Goal: Information Seeking & Learning: Understand process/instructions

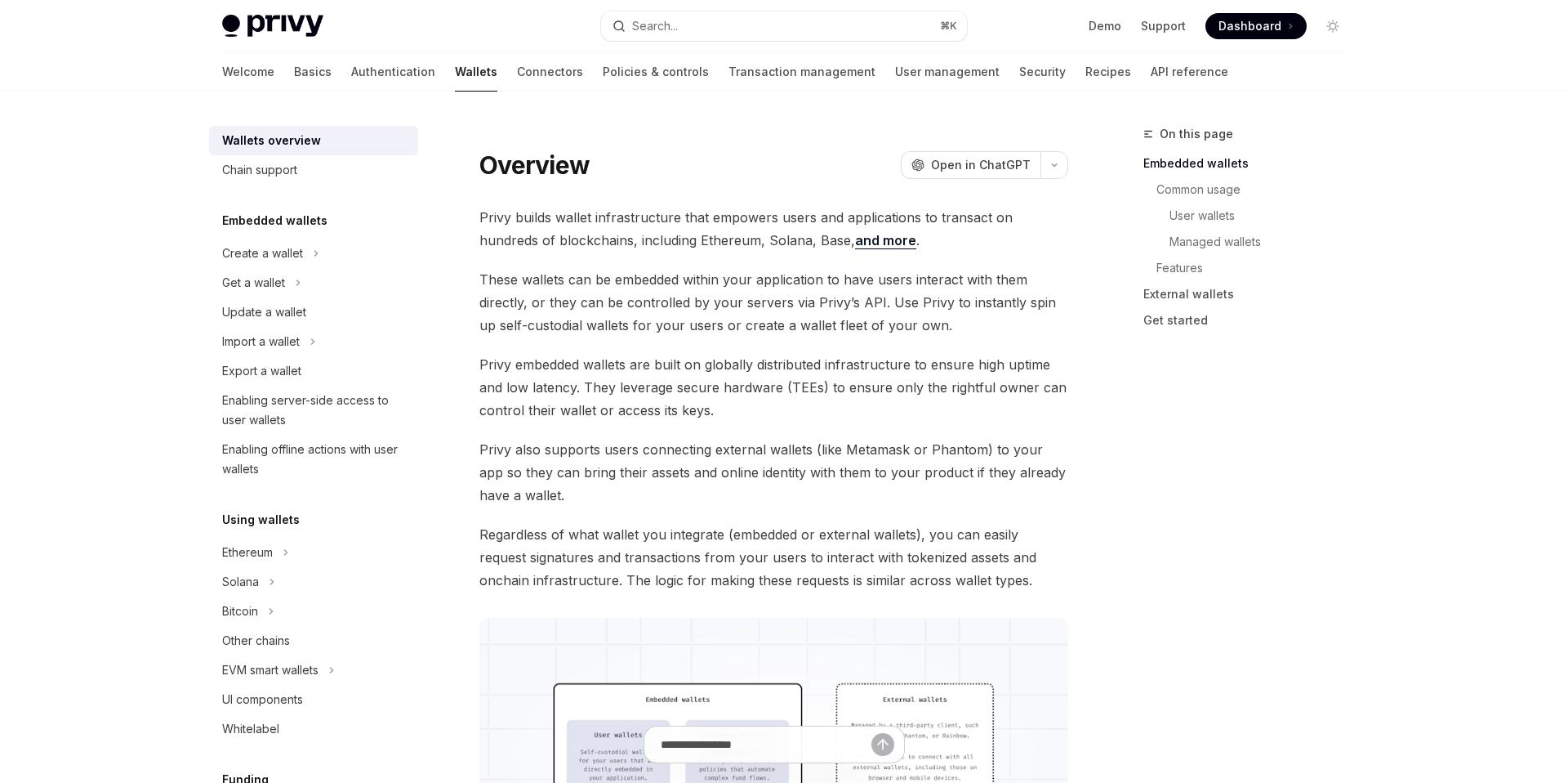
click at [455, 76] on link "Wallets" at bounding box center [476, 72] width 42 height 40
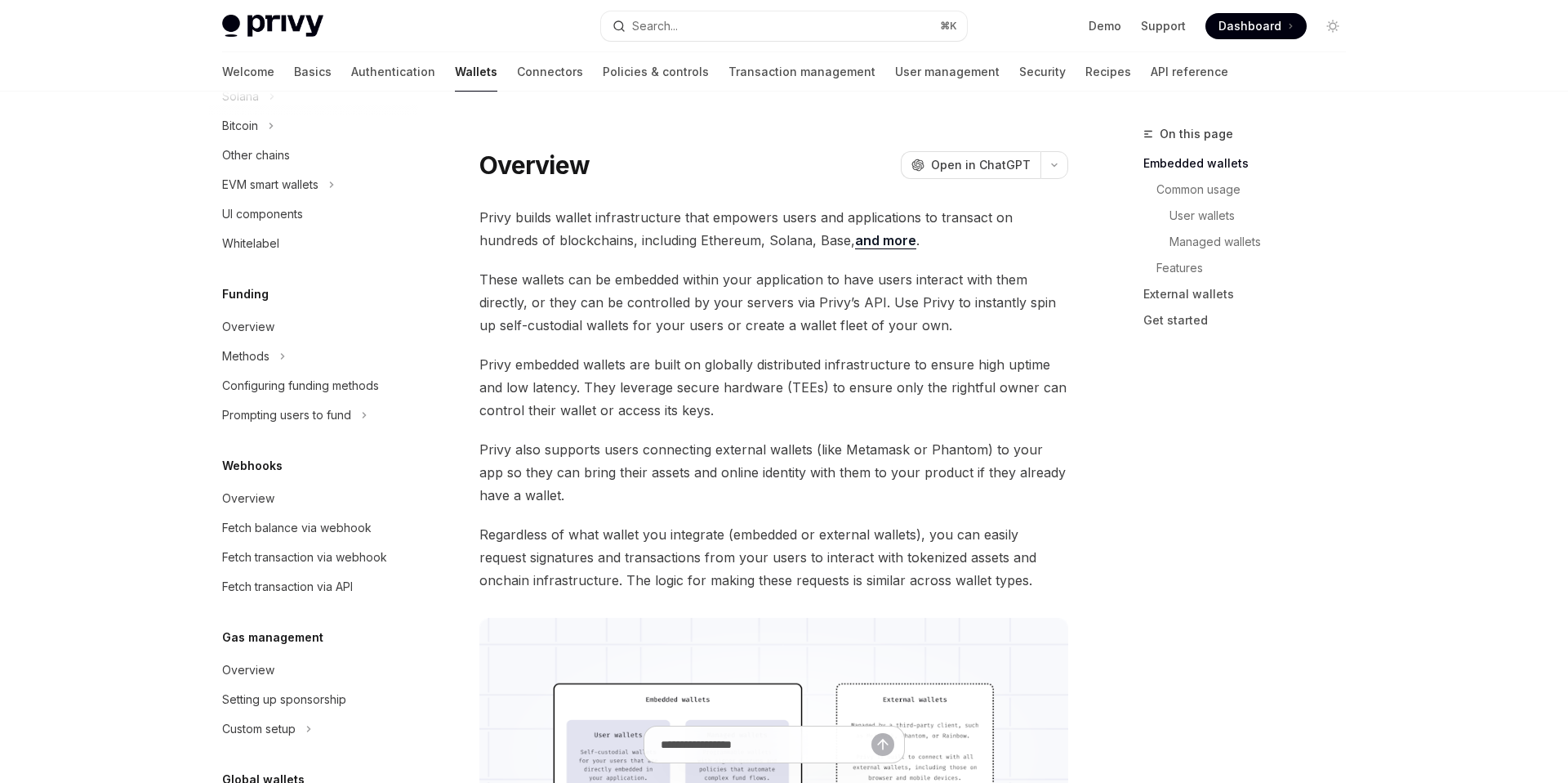
scroll to position [621, 0]
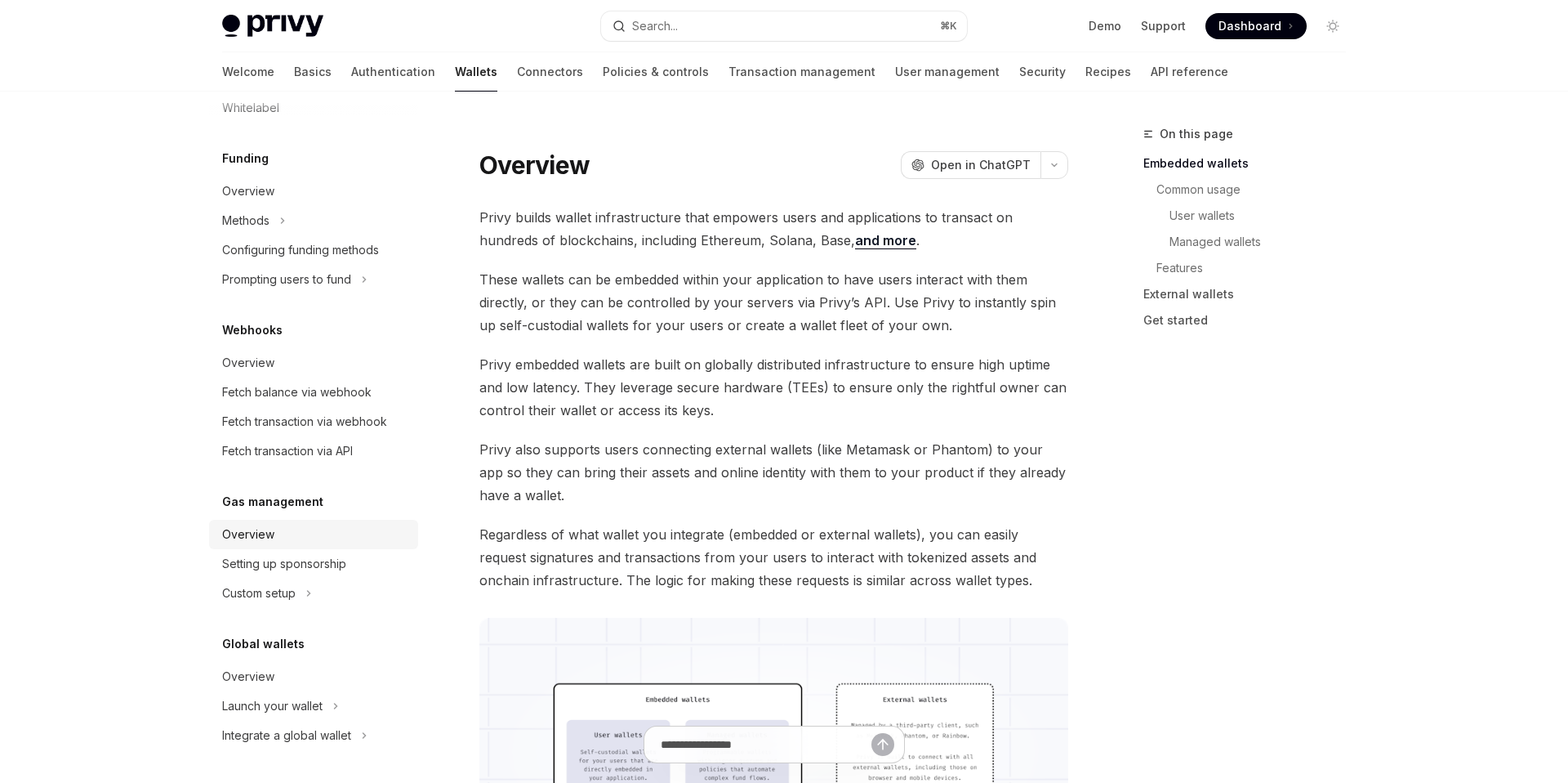
click at [265, 547] on link "Overview" at bounding box center [313, 535] width 209 height 30
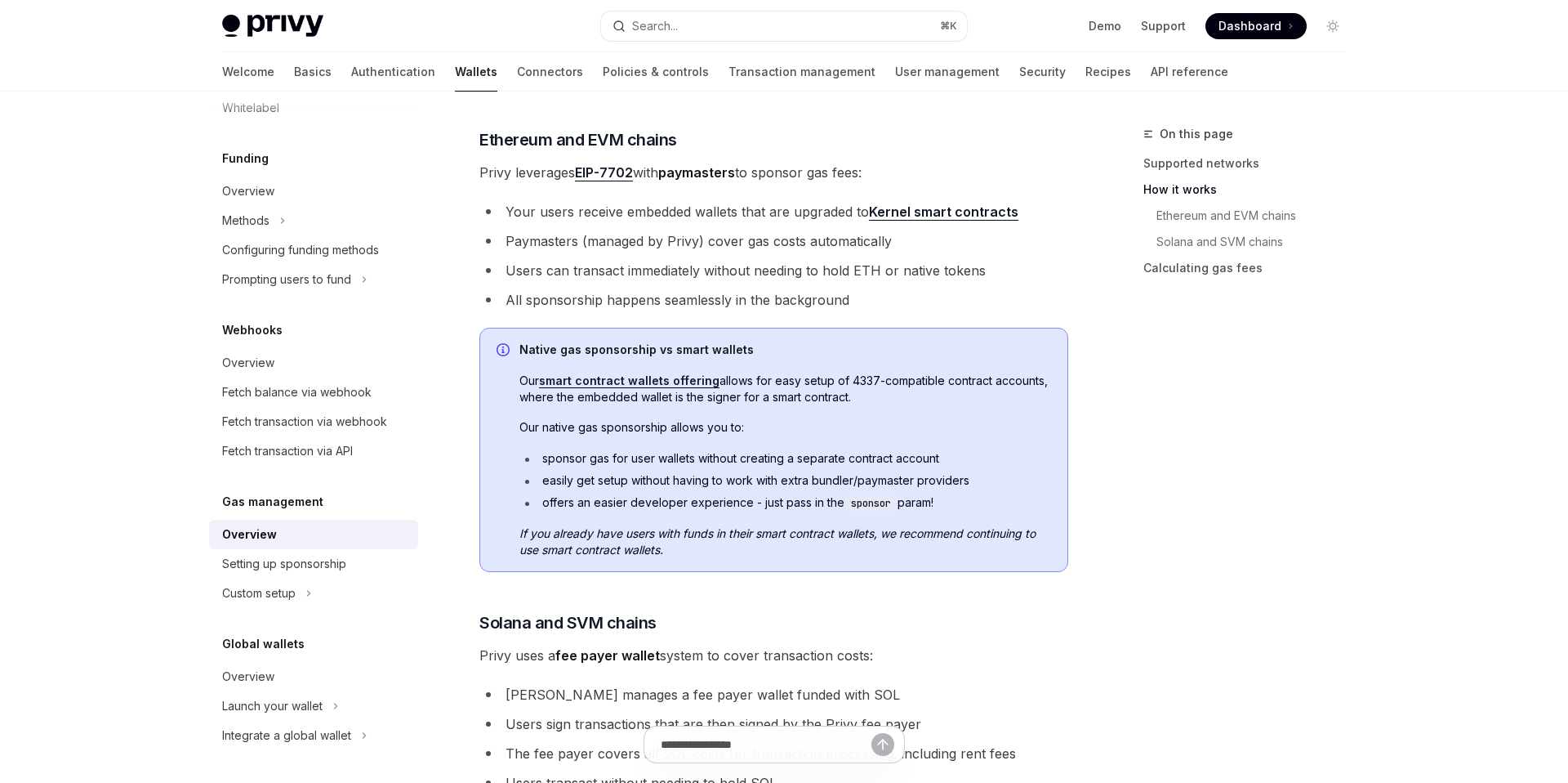
scroll to position [576, 0]
click at [363, 562] on div "Setting up sponsorship" at bounding box center [315, 564] width 186 height 20
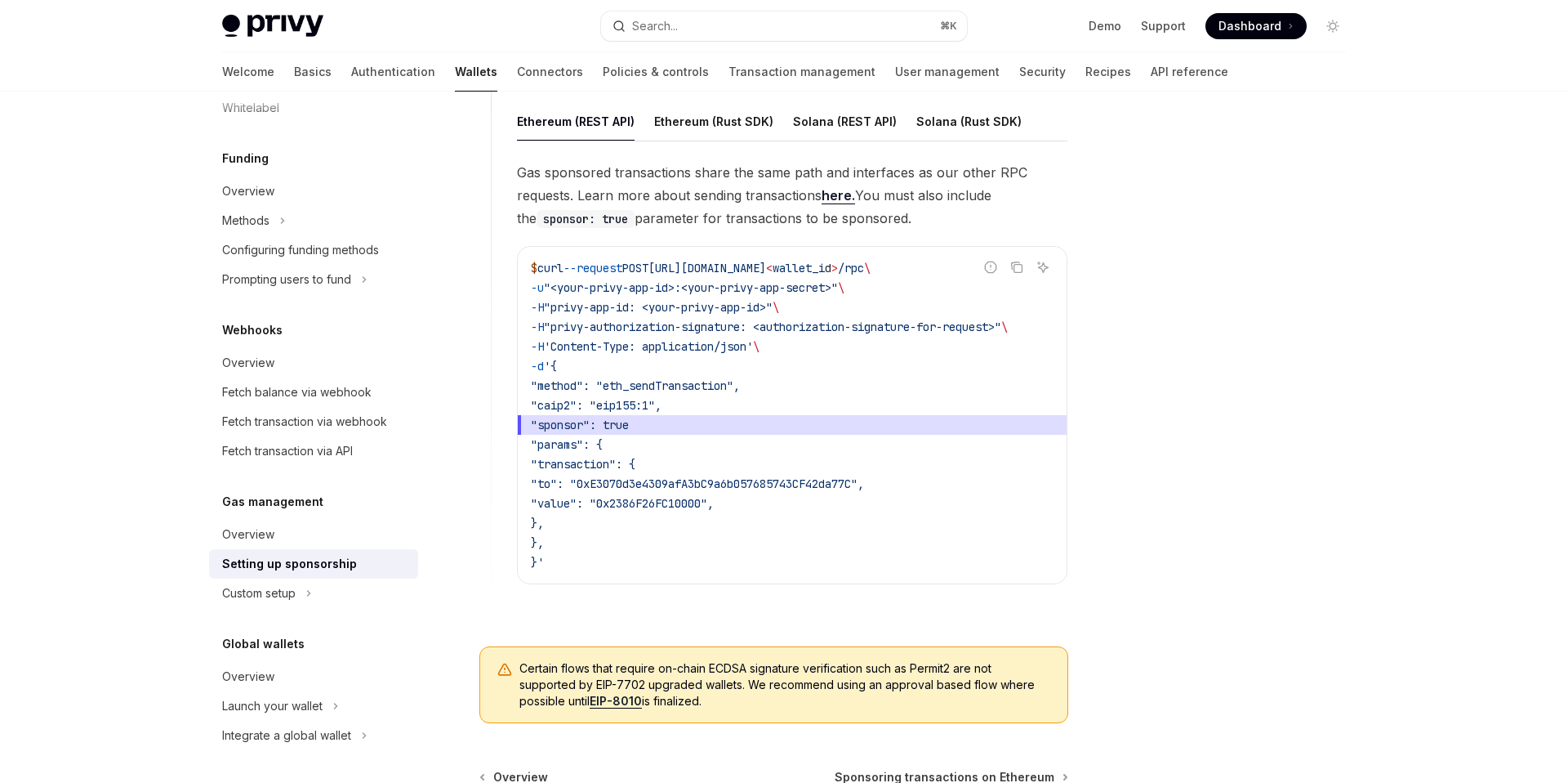
scroll to position [1243, 0]
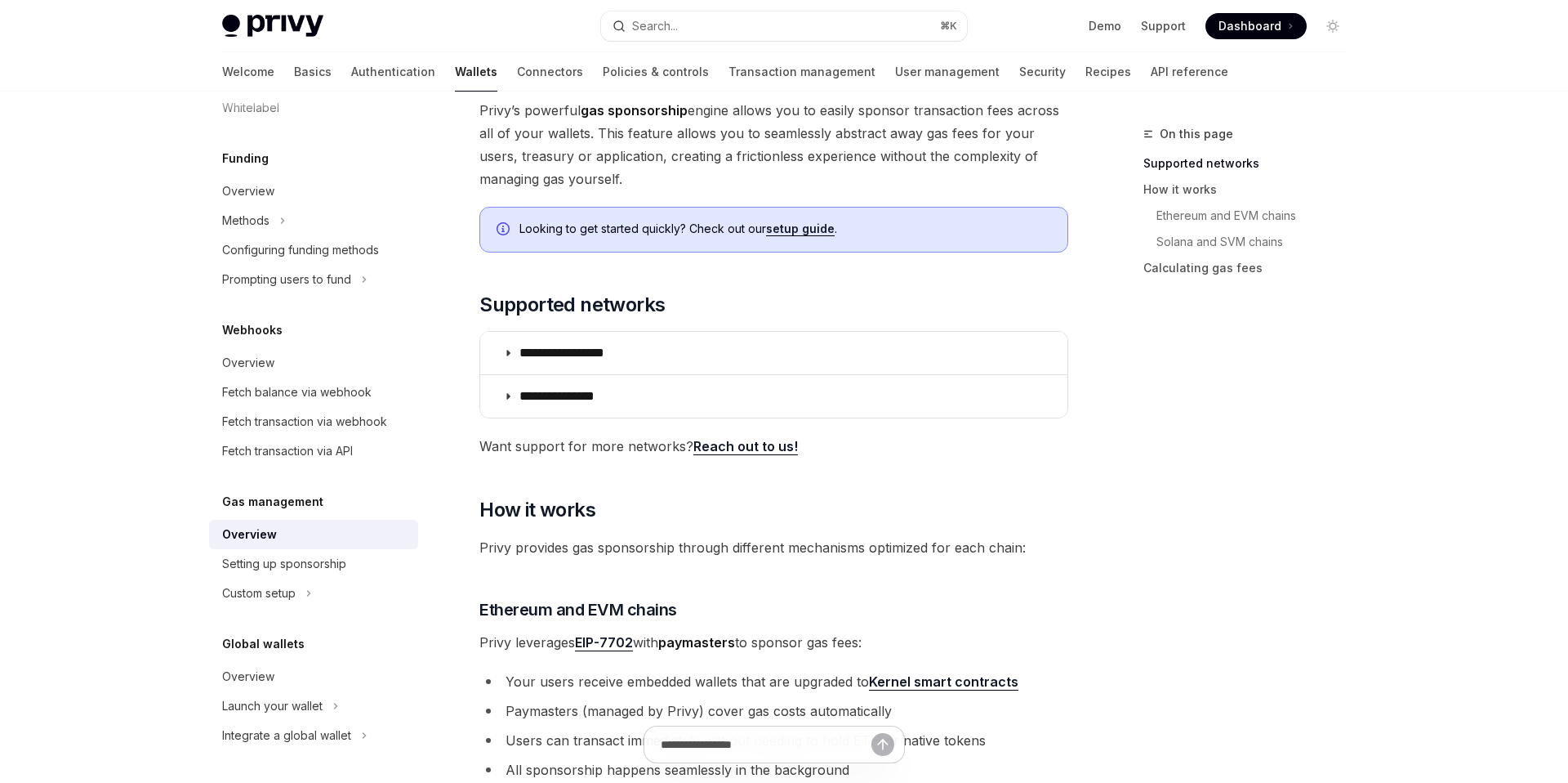
scroll to position [103, 0]
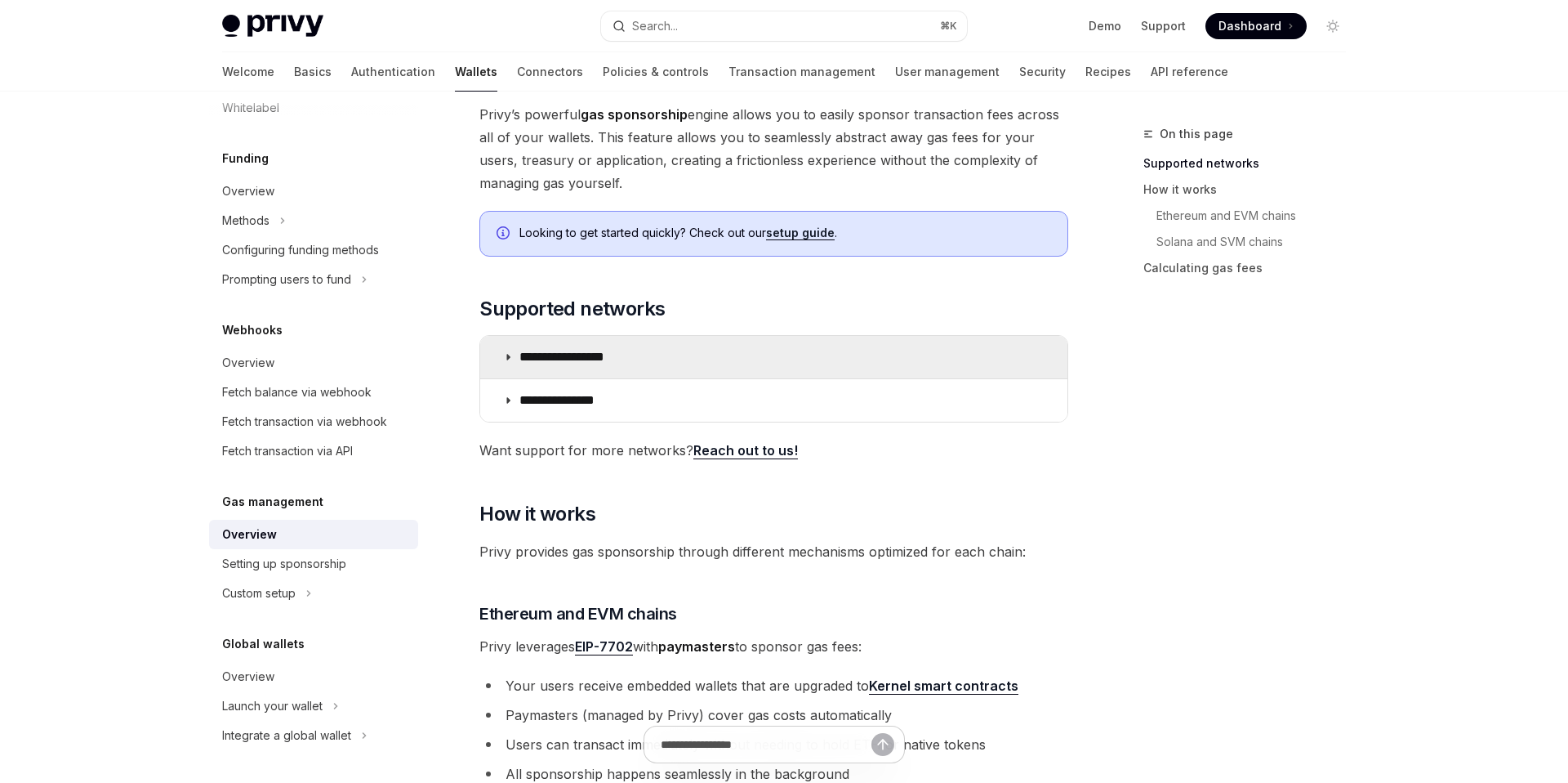
click at [807, 351] on summary "**********" at bounding box center [774, 356] width 587 height 42
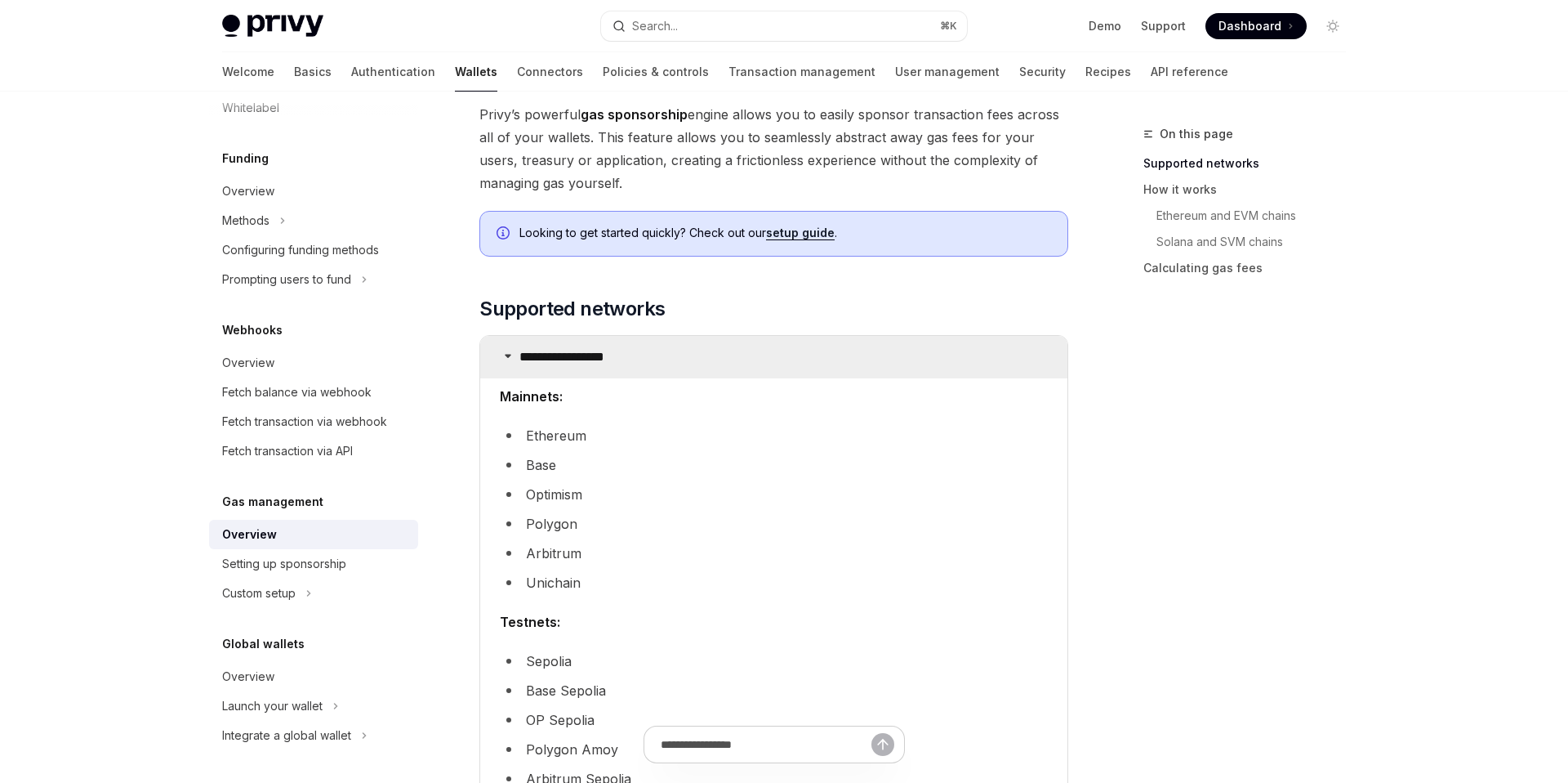
click at [807, 351] on summary "**********" at bounding box center [774, 356] width 587 height 42
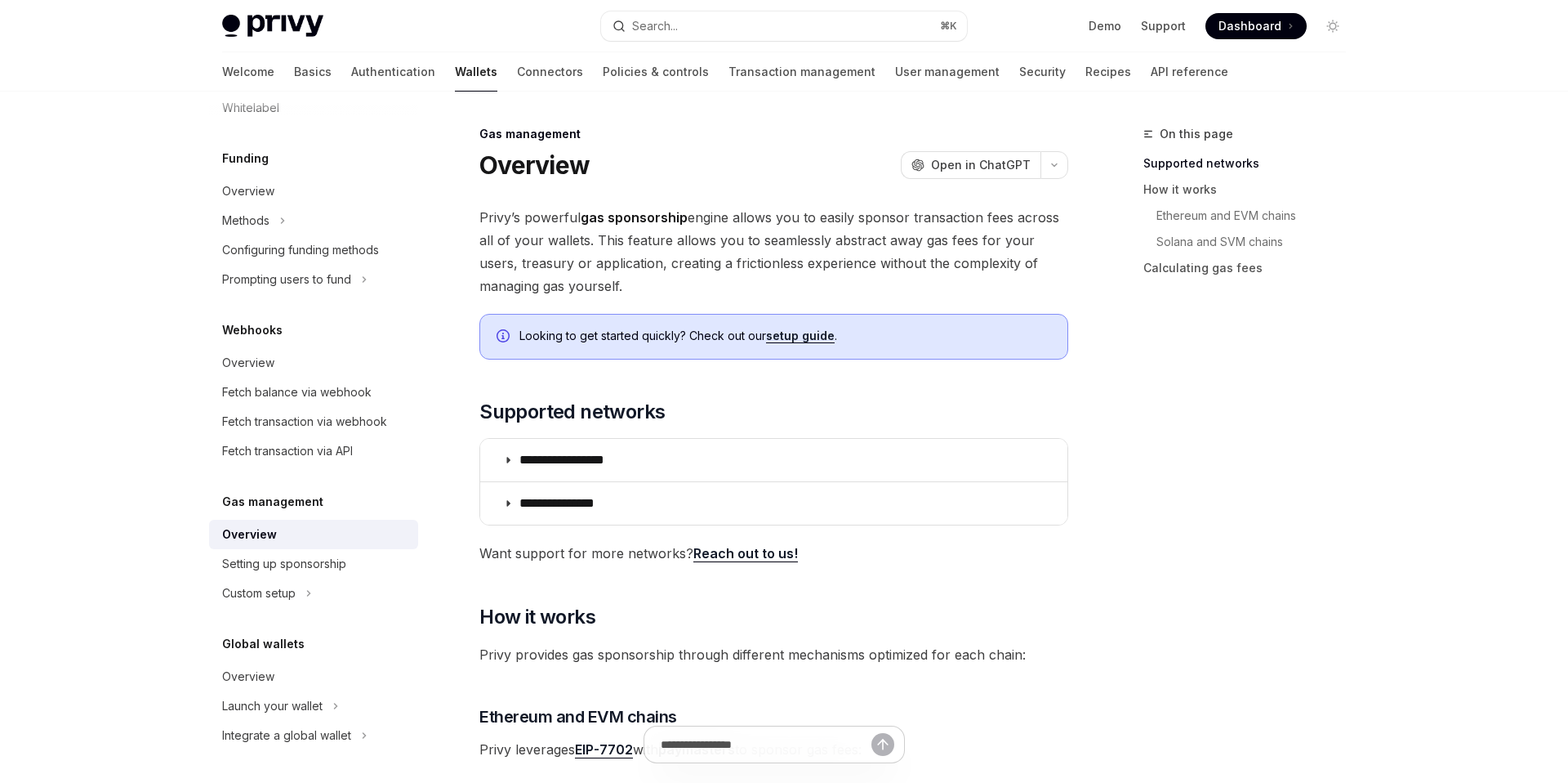
click at [805, 337] on link "setup guide" at bounding box center [800, 336] width 68 height 15
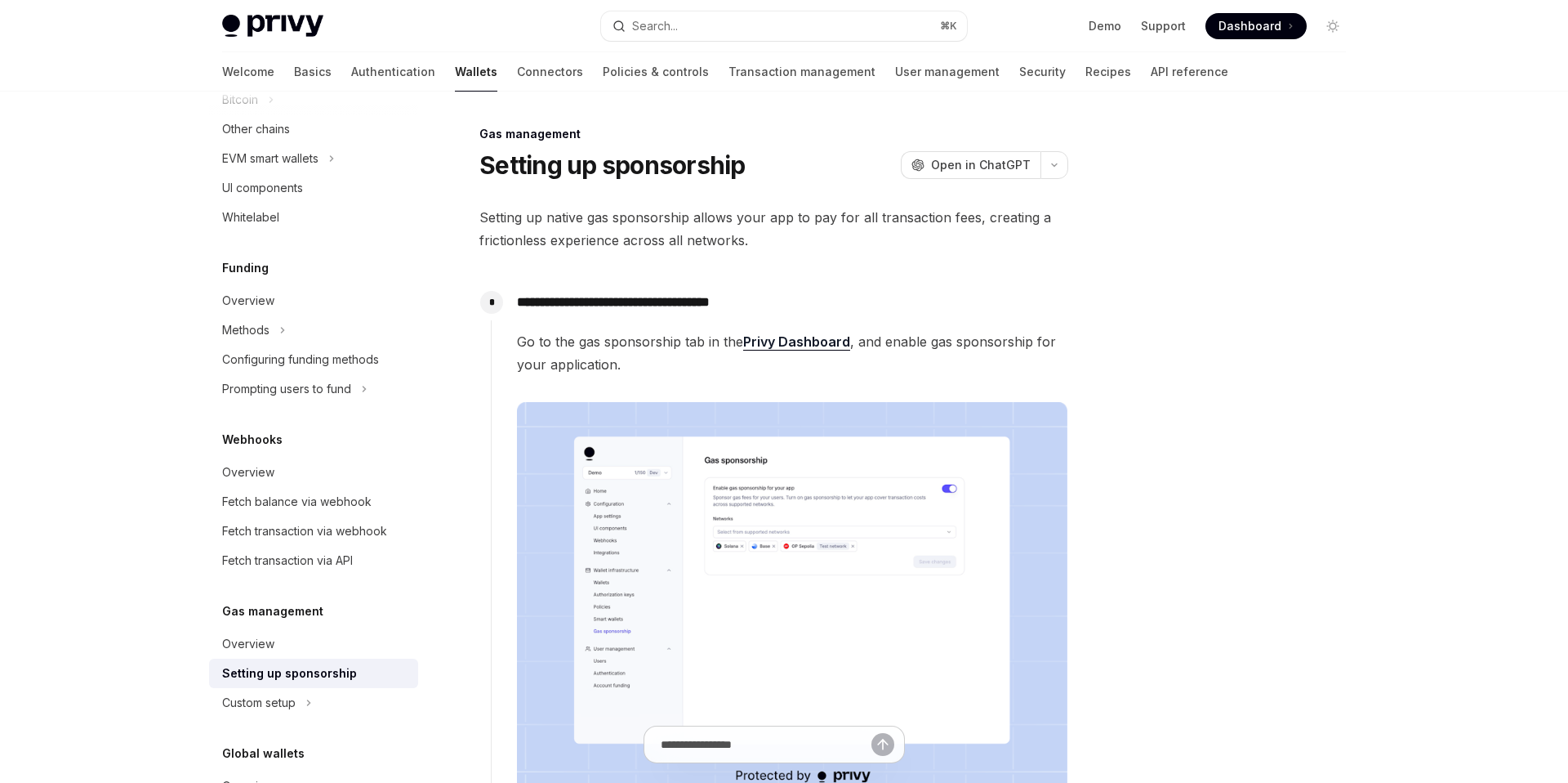
scroll to position [514, 0]
click at [275, 320] on button "Methods" at bounding box center [313, 328] width 209 height 30
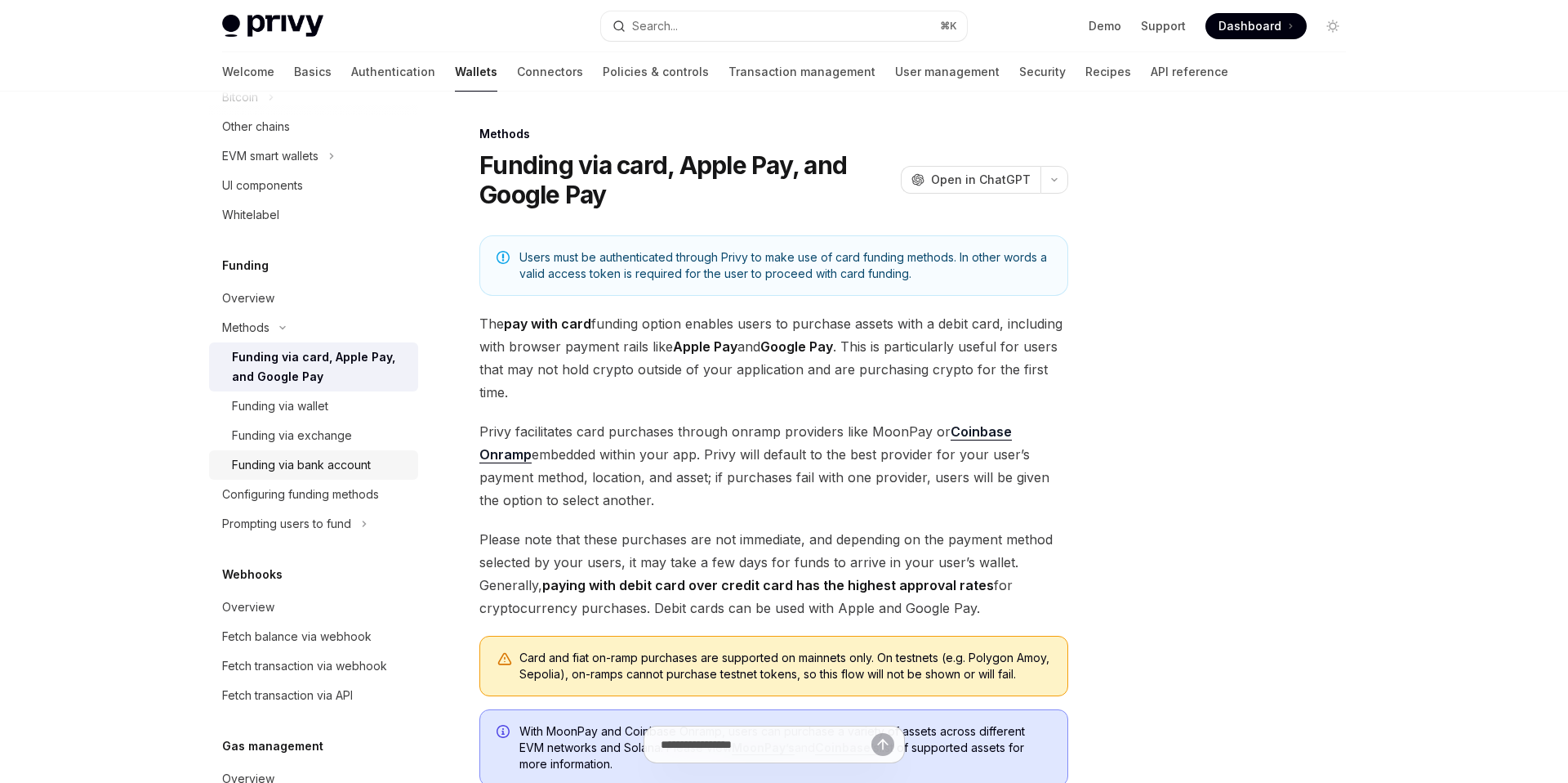
click at [299, 465] on div "Funding via bank account" at bounding box center [301, 465] width 139 height 20
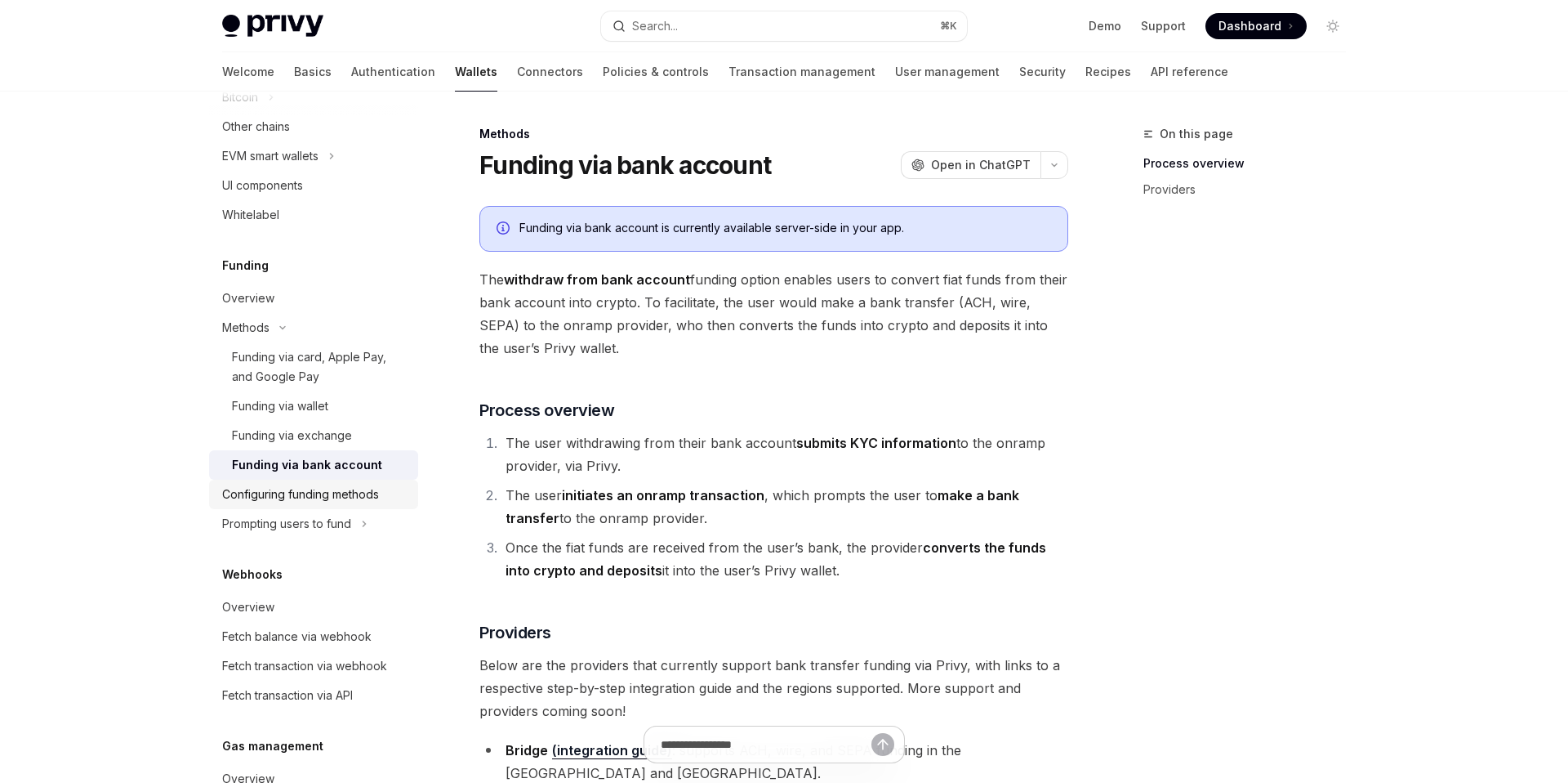
click at [292, 497] on div "Configuring funding methods" at bounding box center [300, 494] width 157 height 20
type textarea "*"
